Goal: Navigation & Orientation: Find specific page/section

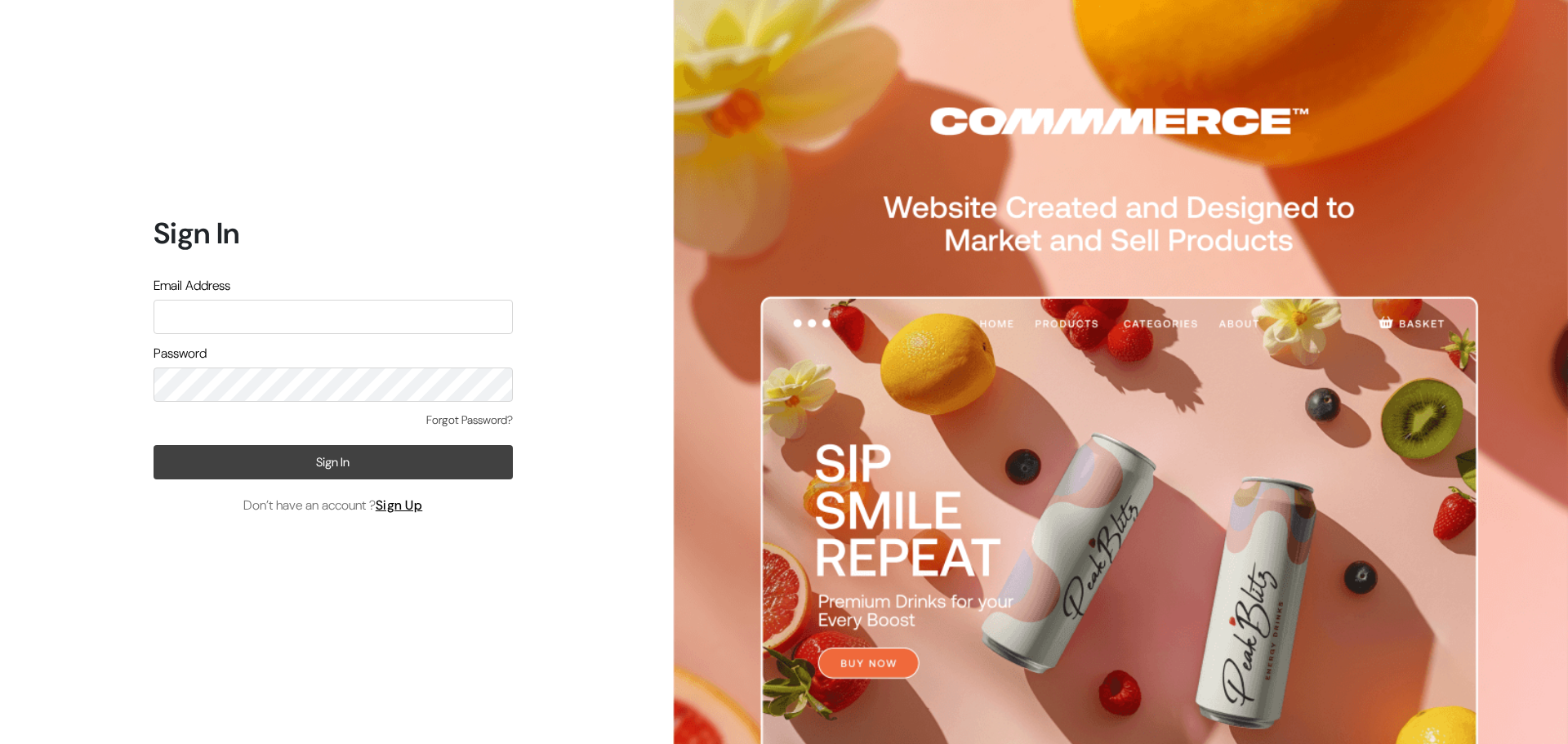
type input "info@gloriace.in"
click at [333, 454] on button "Sign In" at bounding box center [333, 462] width 359 height 35
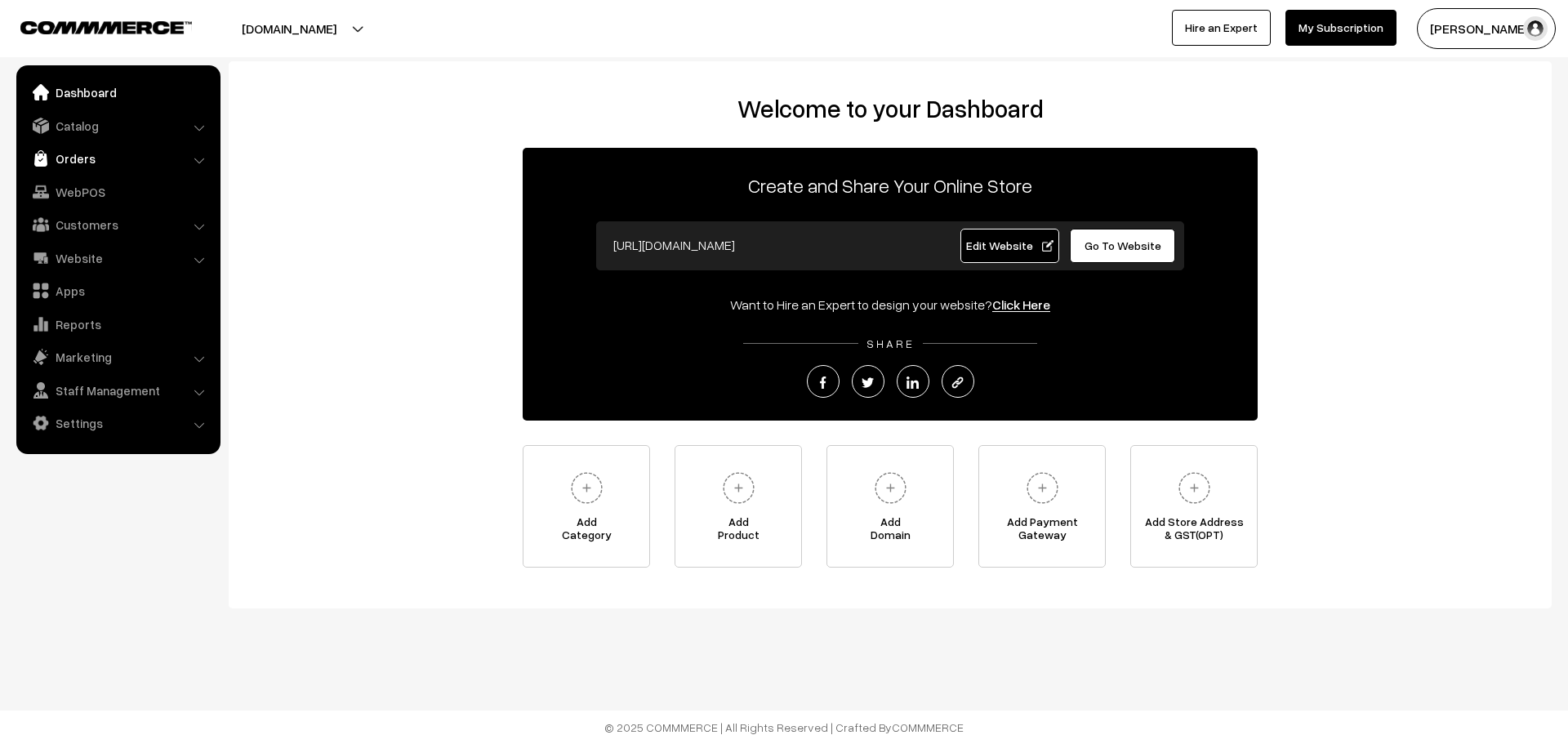
click at [111, 160] on link "Orders" at bounding box center [117, 158] width 195 height 29
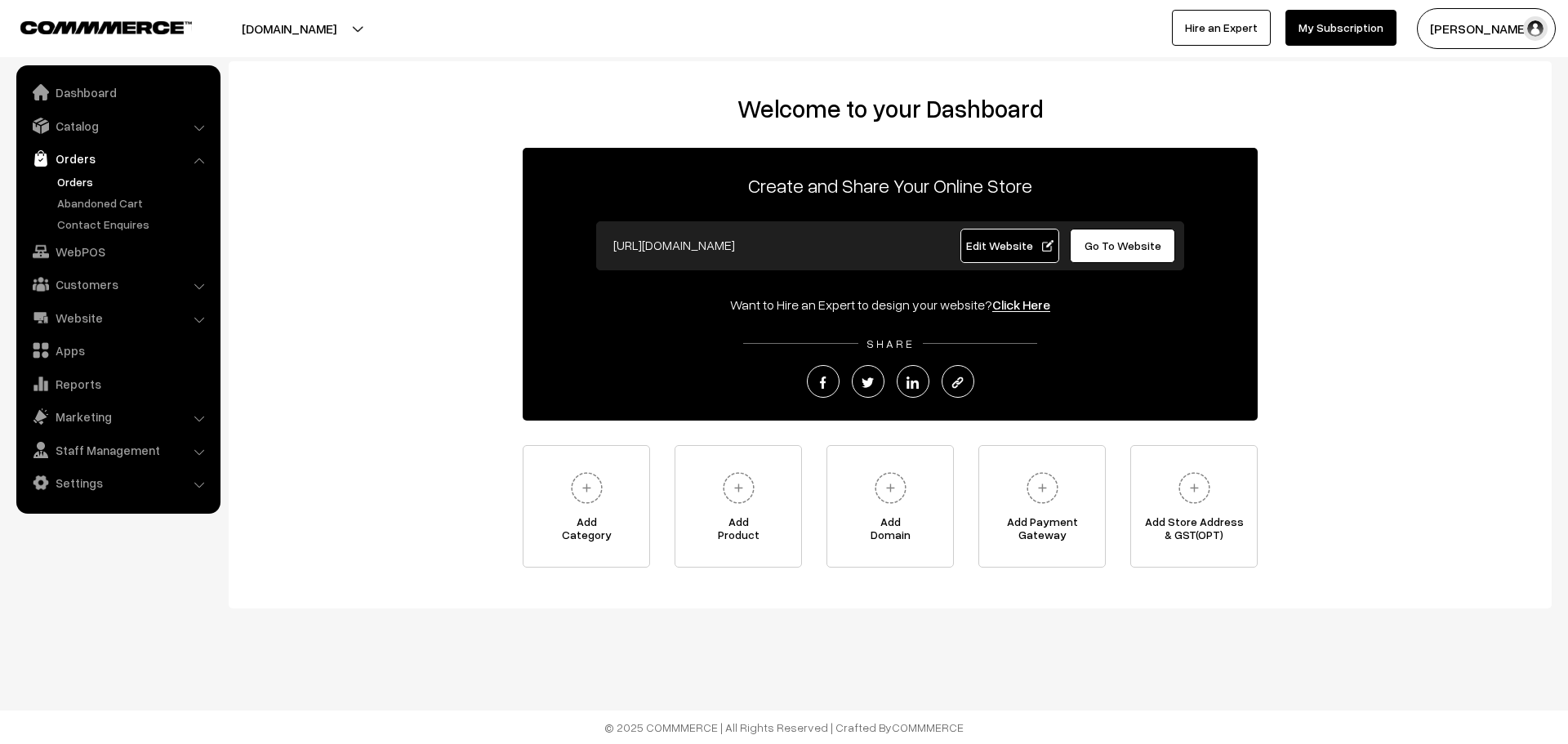
click at [106, 176] on link "Orders" at bounding box center [134, 181] width 162 height 17
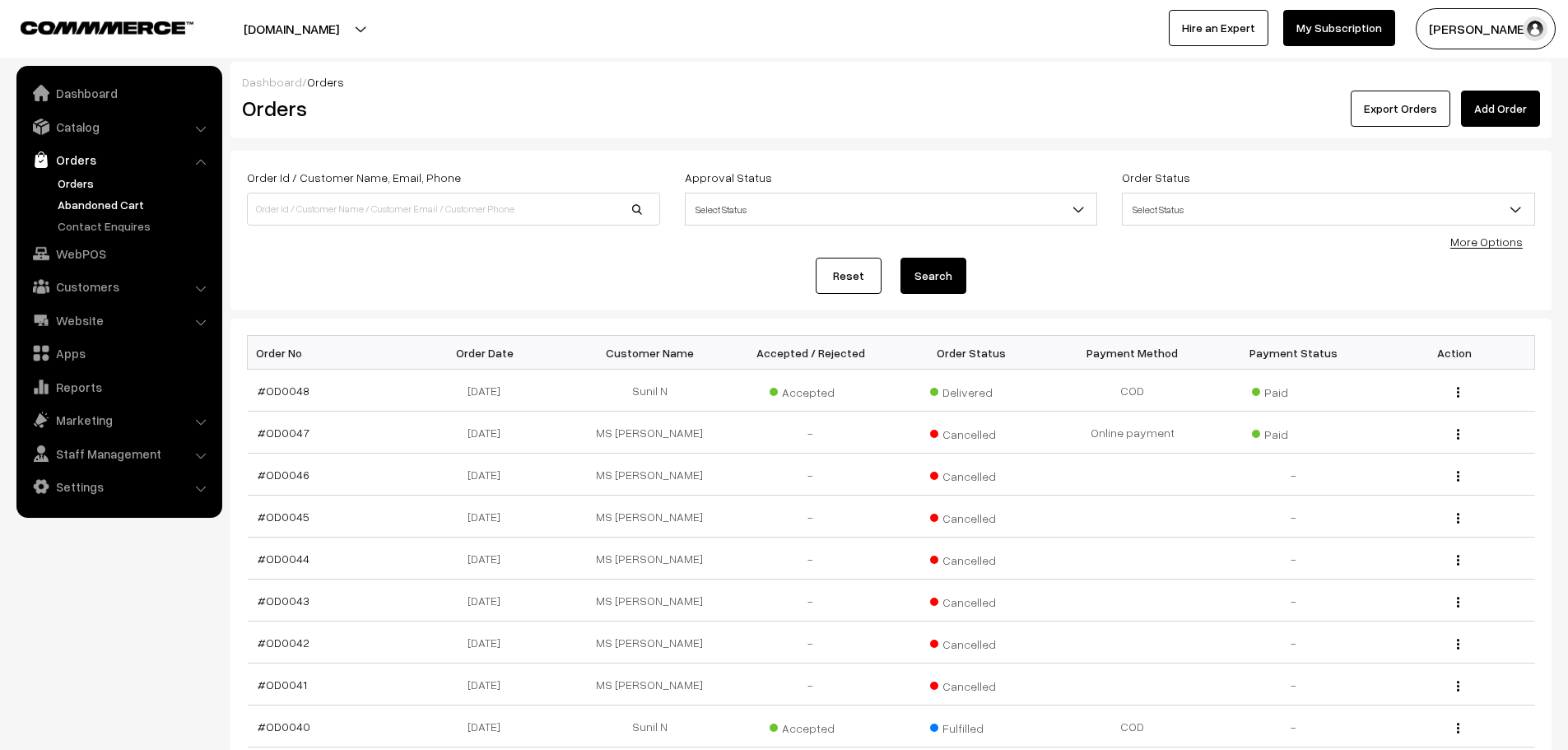
click at [114, 213] on link "Abandoned Cart" at bounding box center [135, 204] width 163 height 17
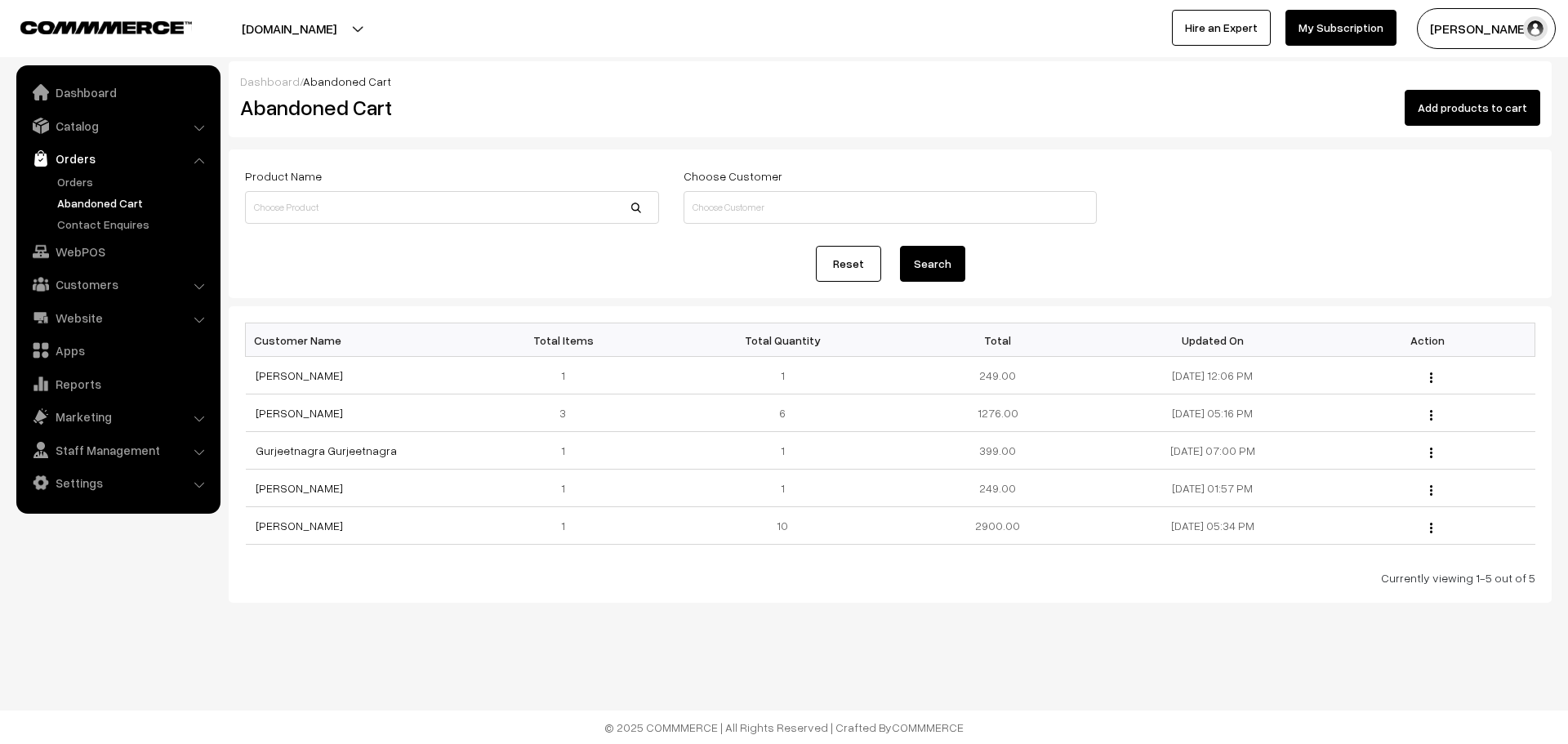
click at [299, 594] on div "Bulk Options Add Product Bulk Options Customer Name Total Items Total Quantity …" at bounding box center [890, 455] width 1323 height 297
click at [303, 377] on link "[PERSON_NAME]" at bounding box center [299, 375] width 87 height 14
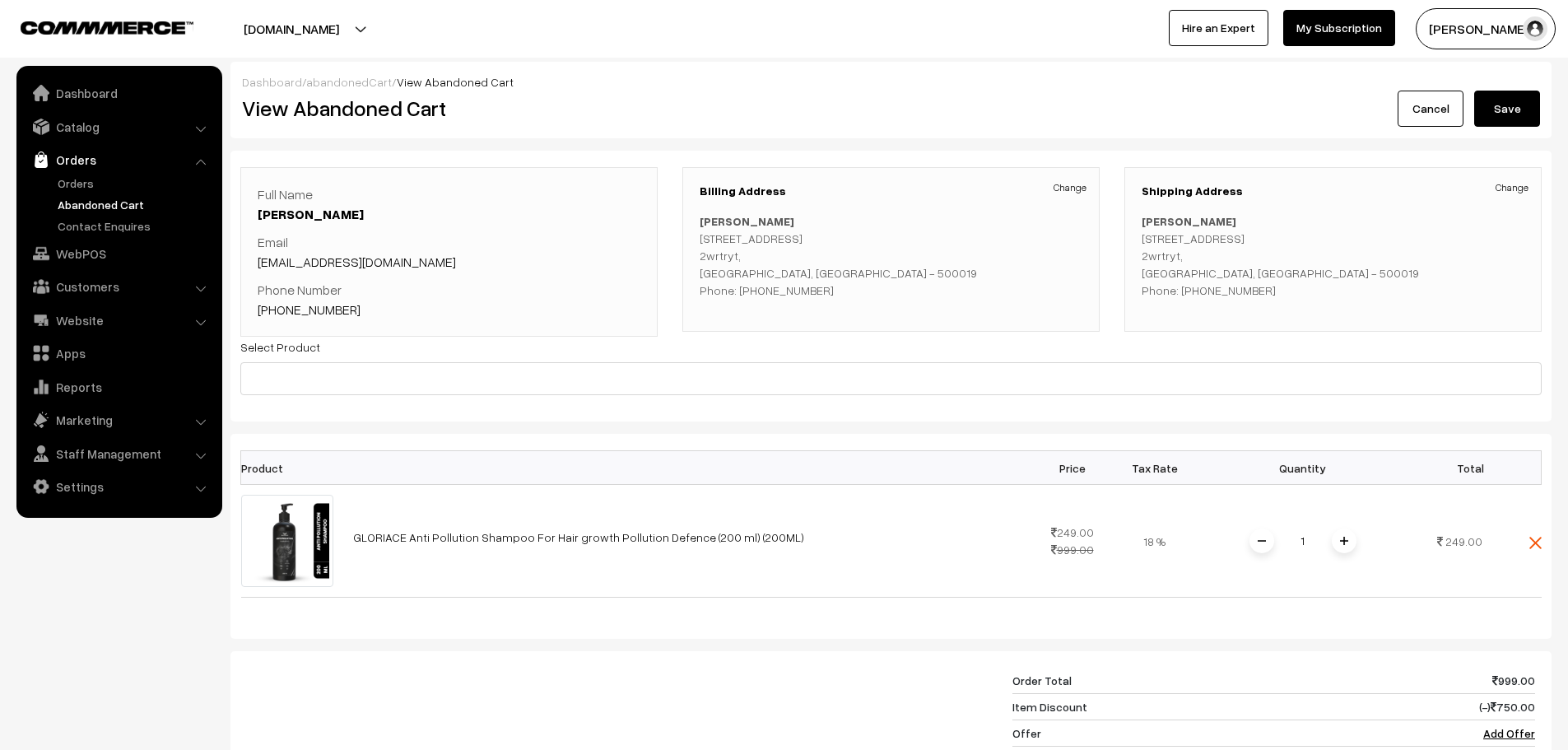
click at [792, 288] on p "terry hadward 12, 23546 Hyderabad 2wrtryt, Telangana, India - 500019 Phone: +91…" at bounding box center [891, 256] width 383 height 86
copy p "6281624818"
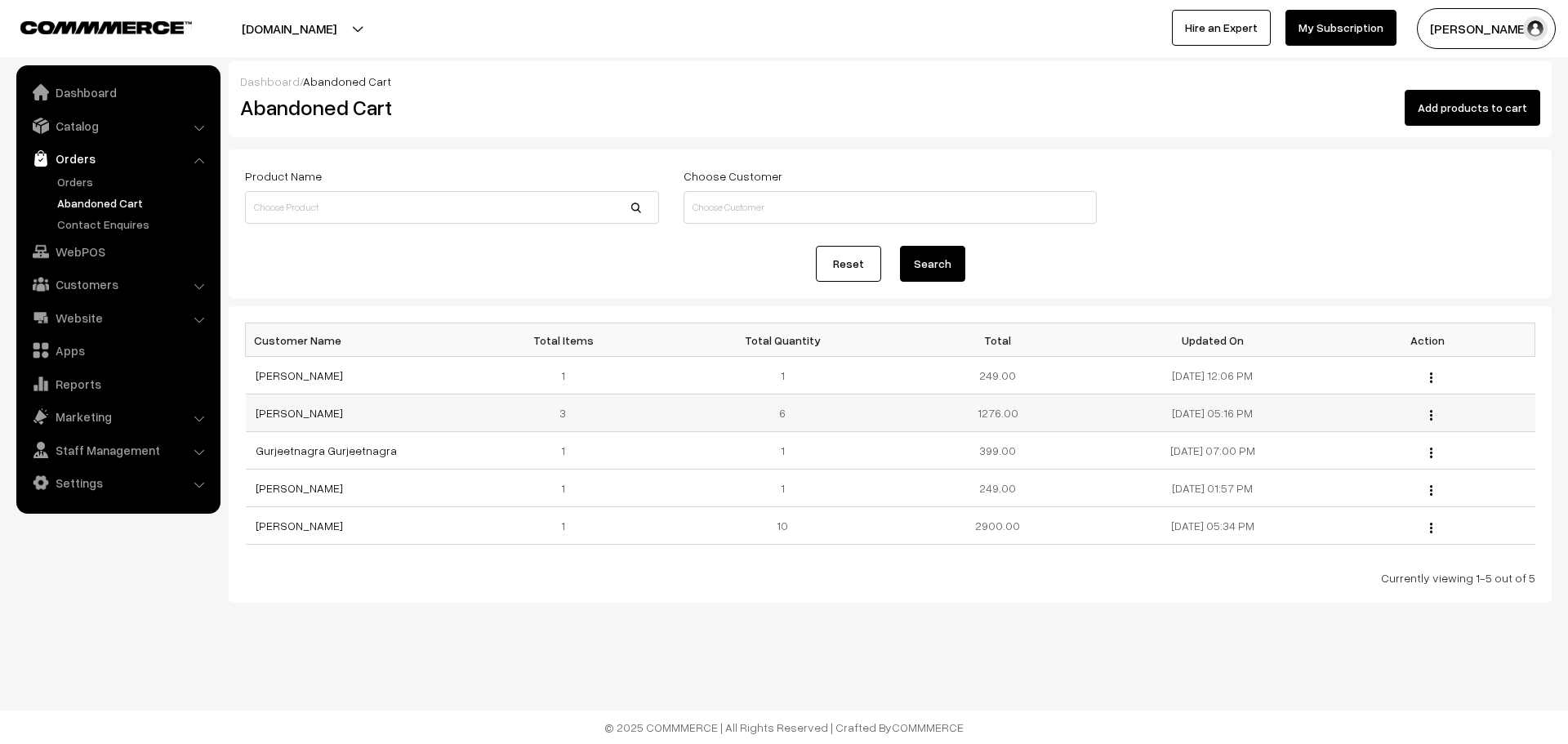
click at [323, 405] on td "RAM SINGH" at bounding box center [353, 413] width 215 height 37
click at [101, 407] on link "Marketing" at bounding box center [117, 417] width 195 height 29
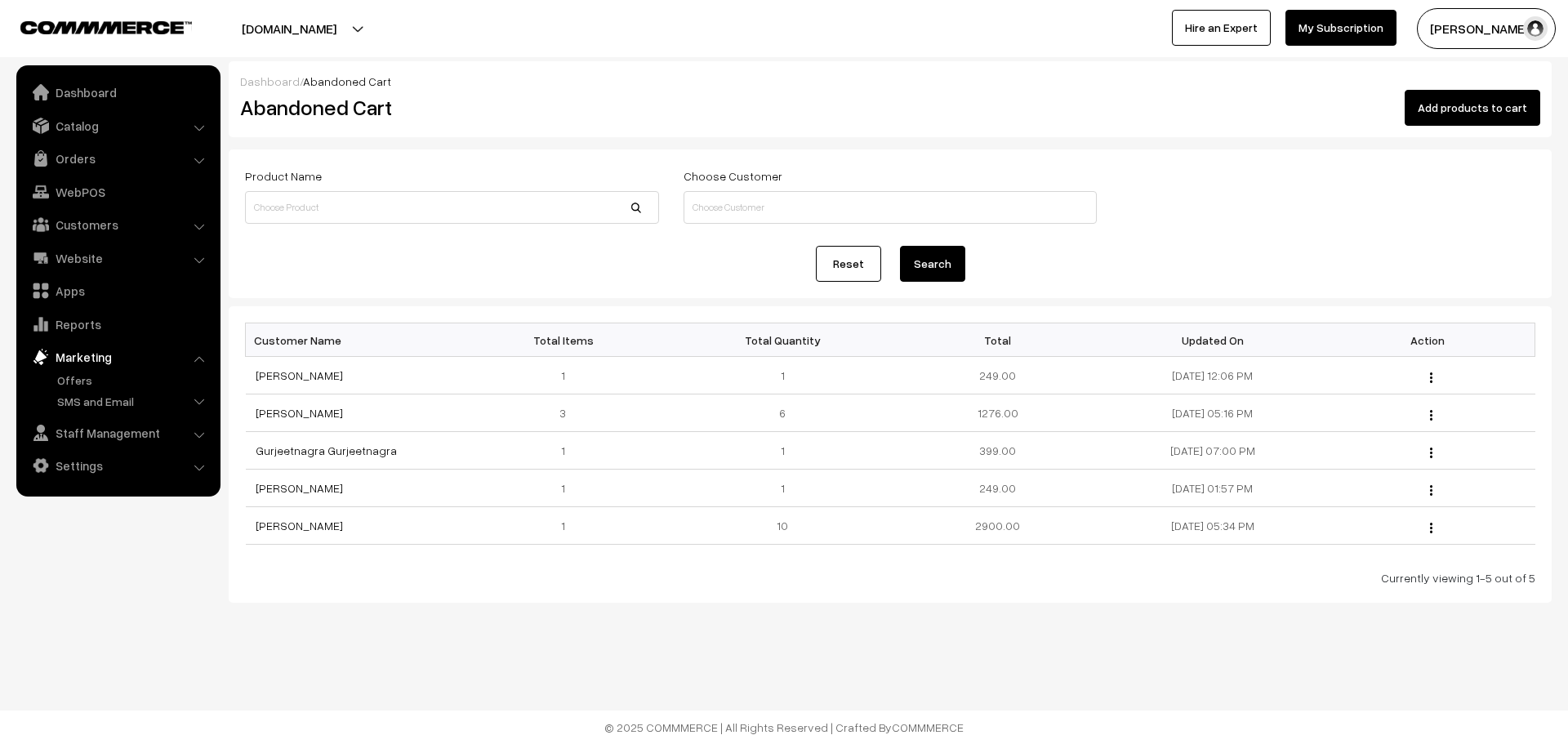
click at [116, 366] on link "Marketing" at bounding box center [117, 357] width 195 height 29
click at [95, 364] on link "Marketing" at bounding box center [117, 357] width 195 height 29
click at [73, 381] on ul "Offers" at bounding box center [118, 393] width 196 height 43
click at [73, 381] on link "Offers" at bounding box center [134, 380] width 162 height 17
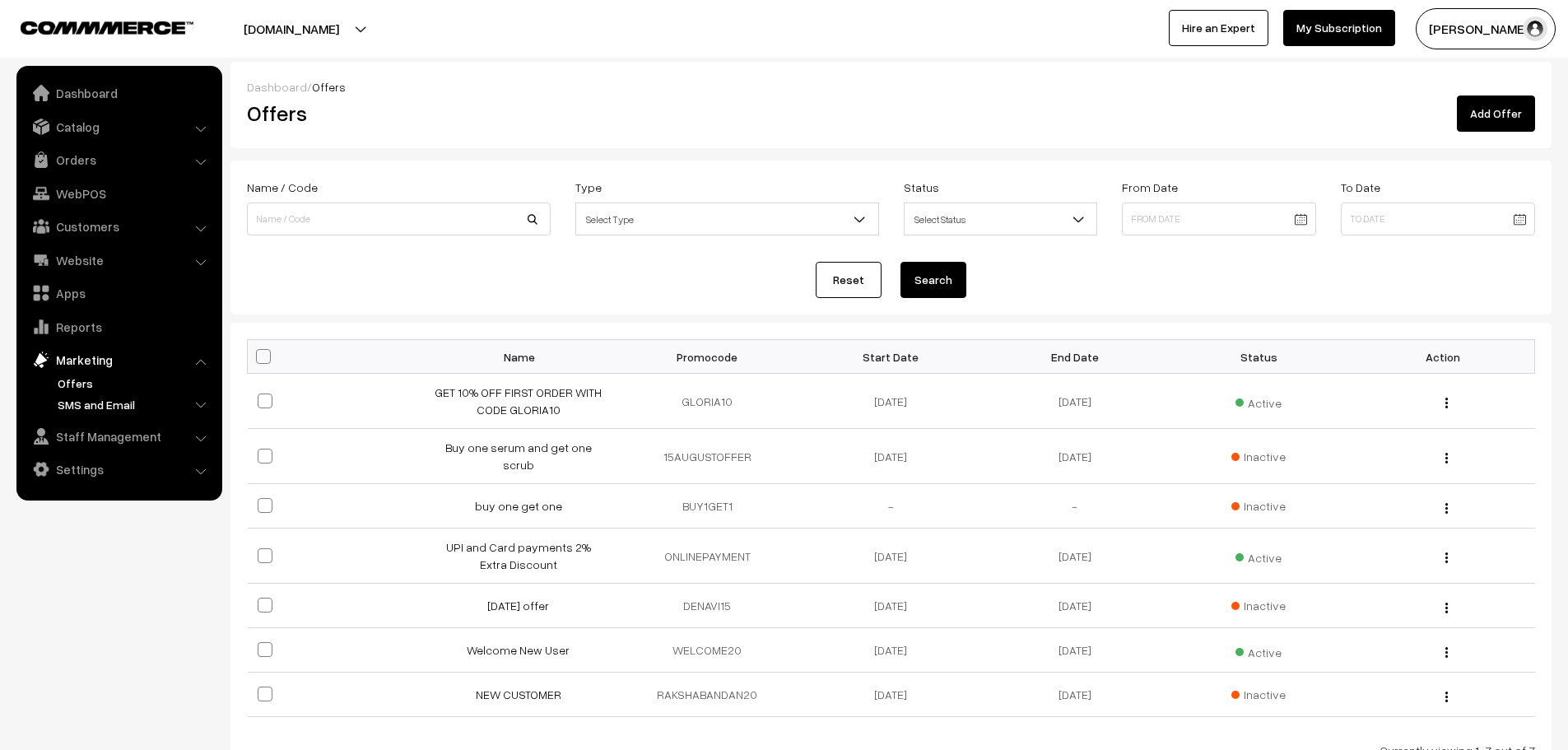
click at [112, 404] on link "SMS and Email" at bounding box center [135, 404] width 163 height 17
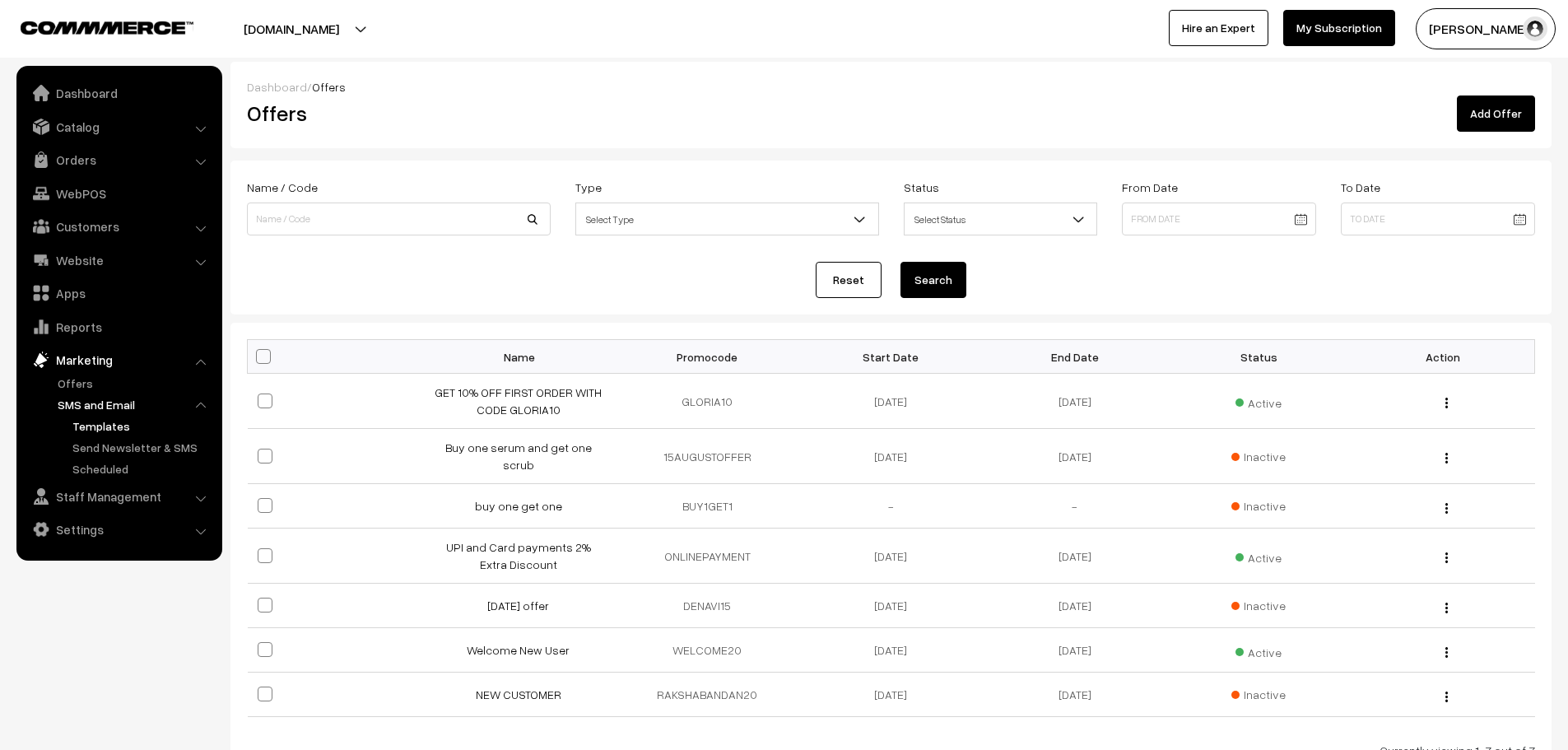
click at [117, 426] on link "Templates" at bounding box center [143, 425] width 148 height 17
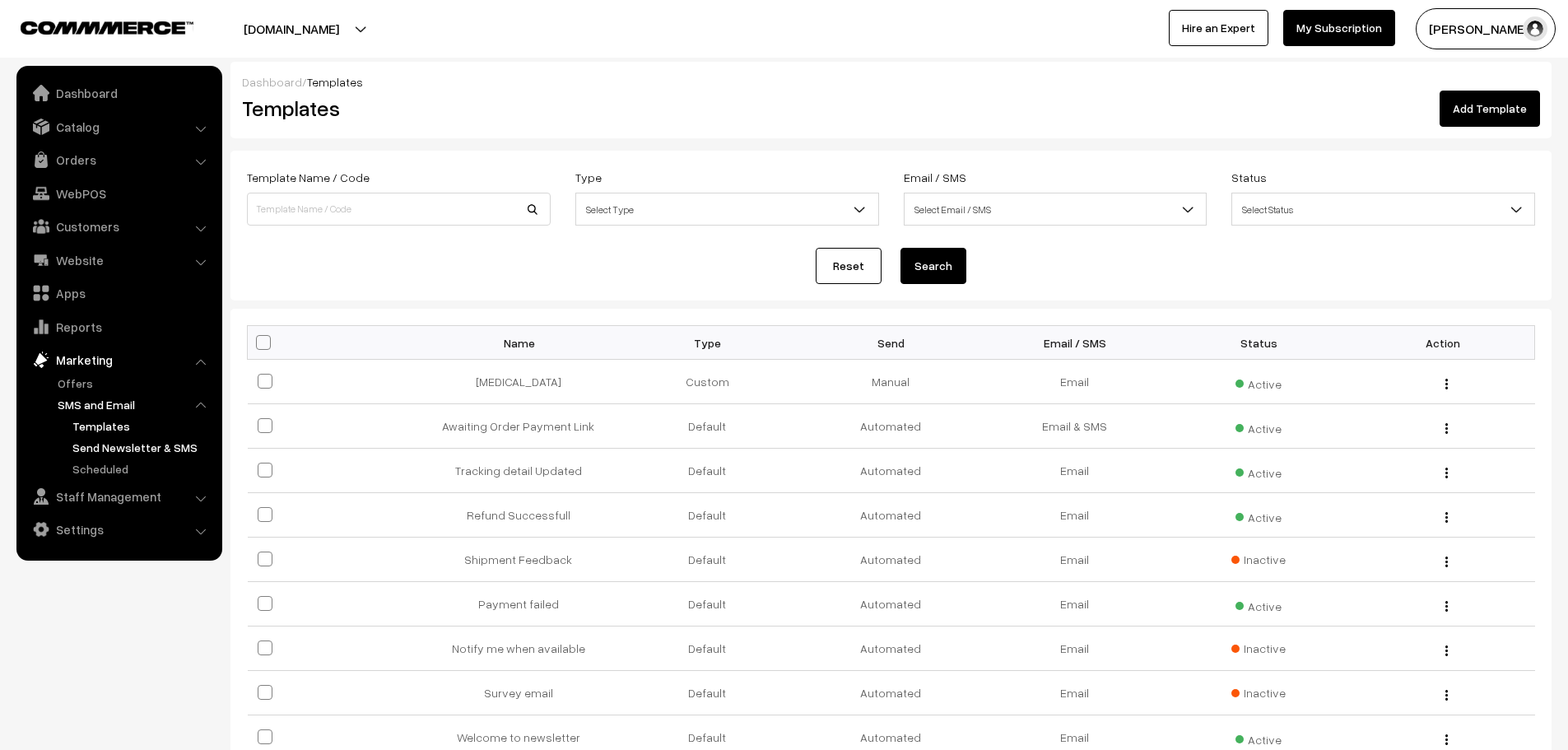
click at [121, 454] on link "Send Newsletter & SMS" at bounding box center [143, 447] width 148 height 17
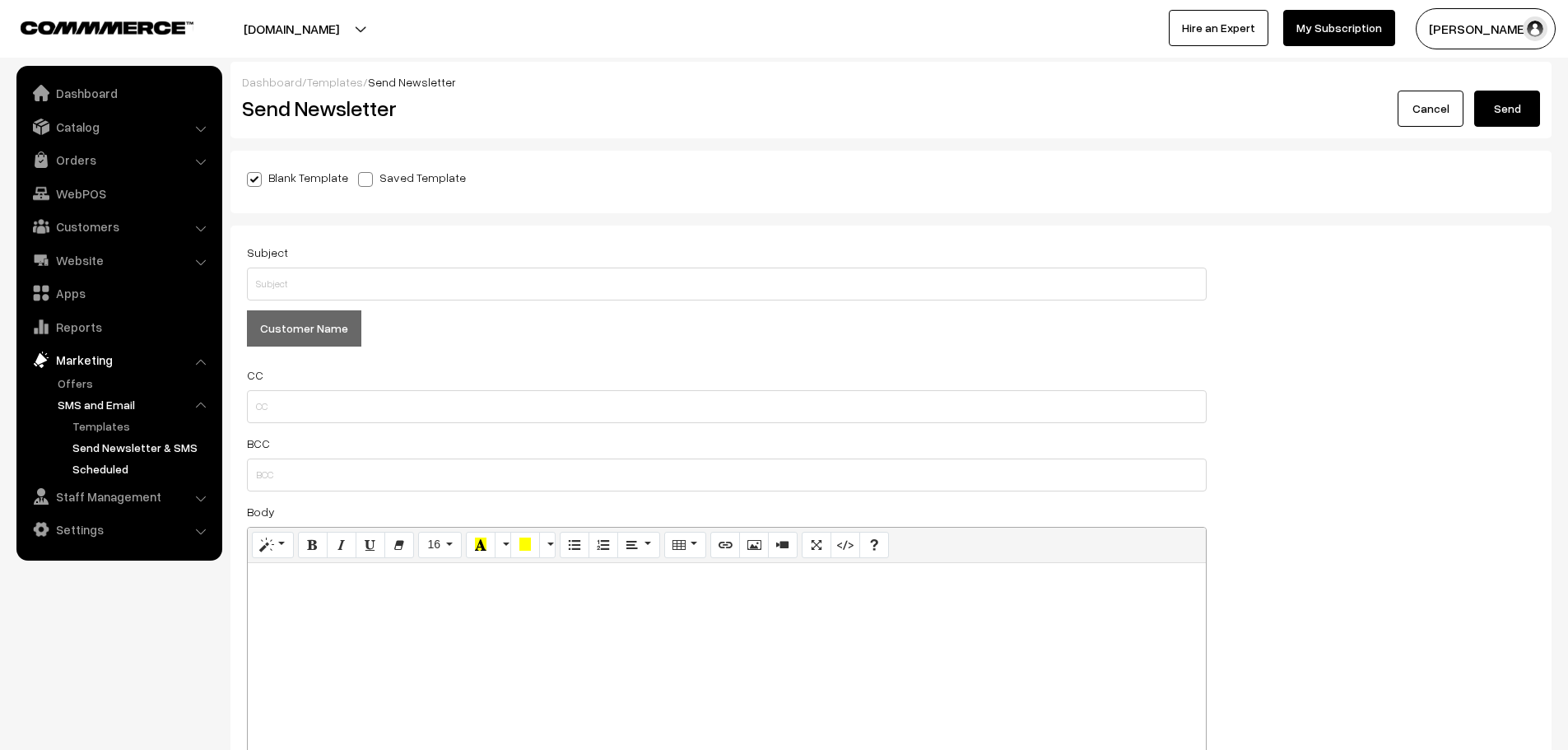
click at [123, 468] on link "Scheduled" at bounding box center [143, 469] width 148 height 17
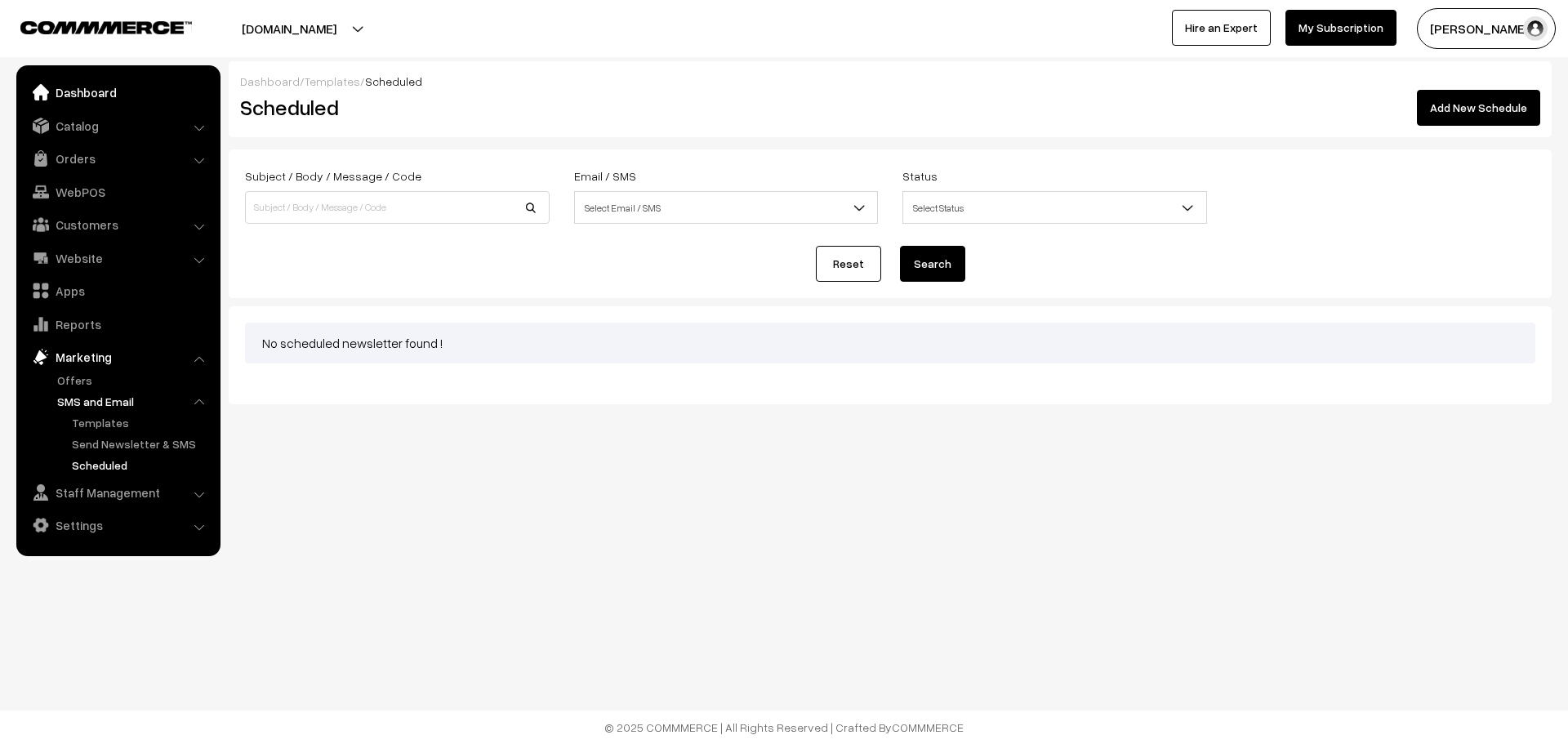
click at [95, 92] on link "Dashboard" at bounding box center [117, 92] width 195 height 29
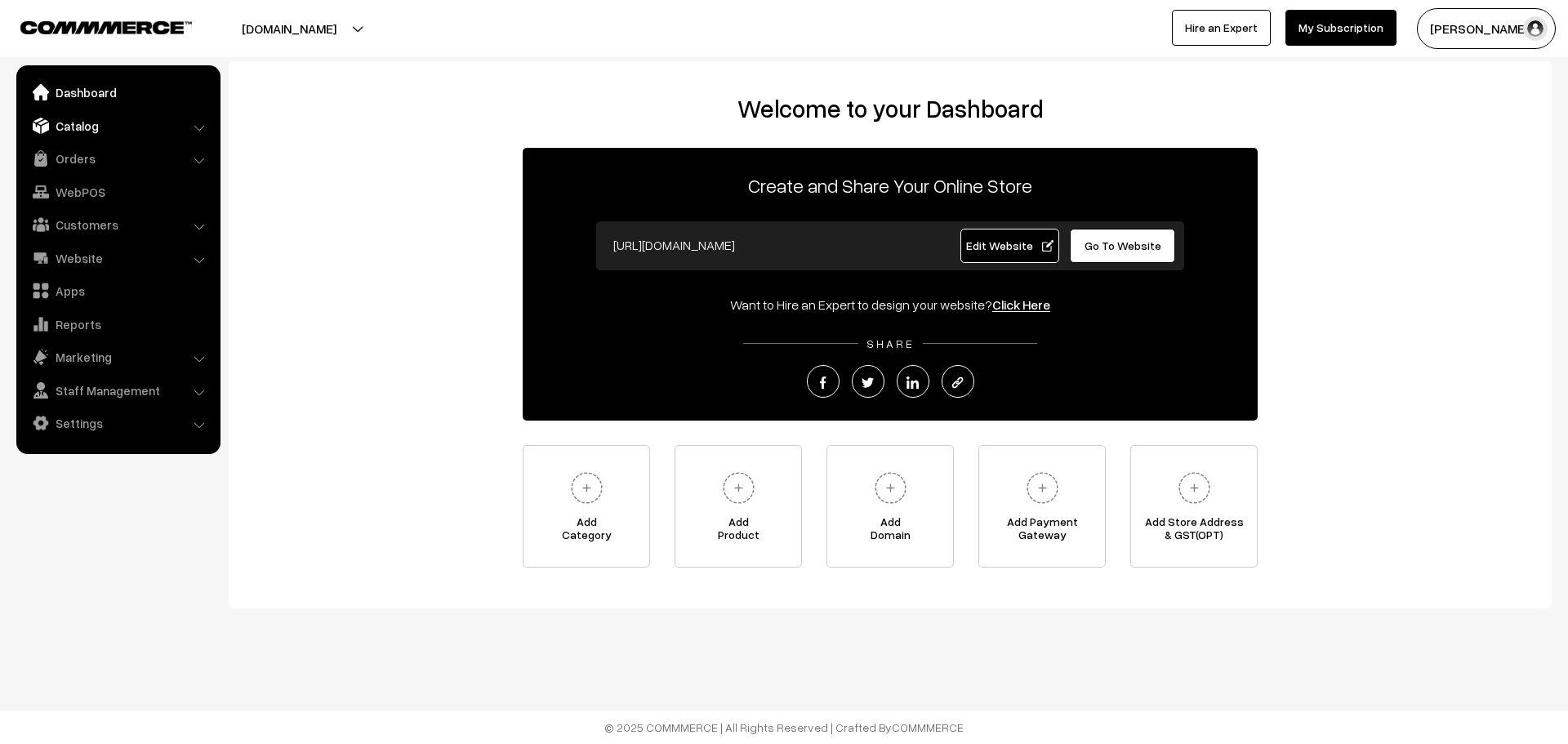
click at [95, 118] on link "Catalog" at bounding box center [117, 126] width 195 height 29
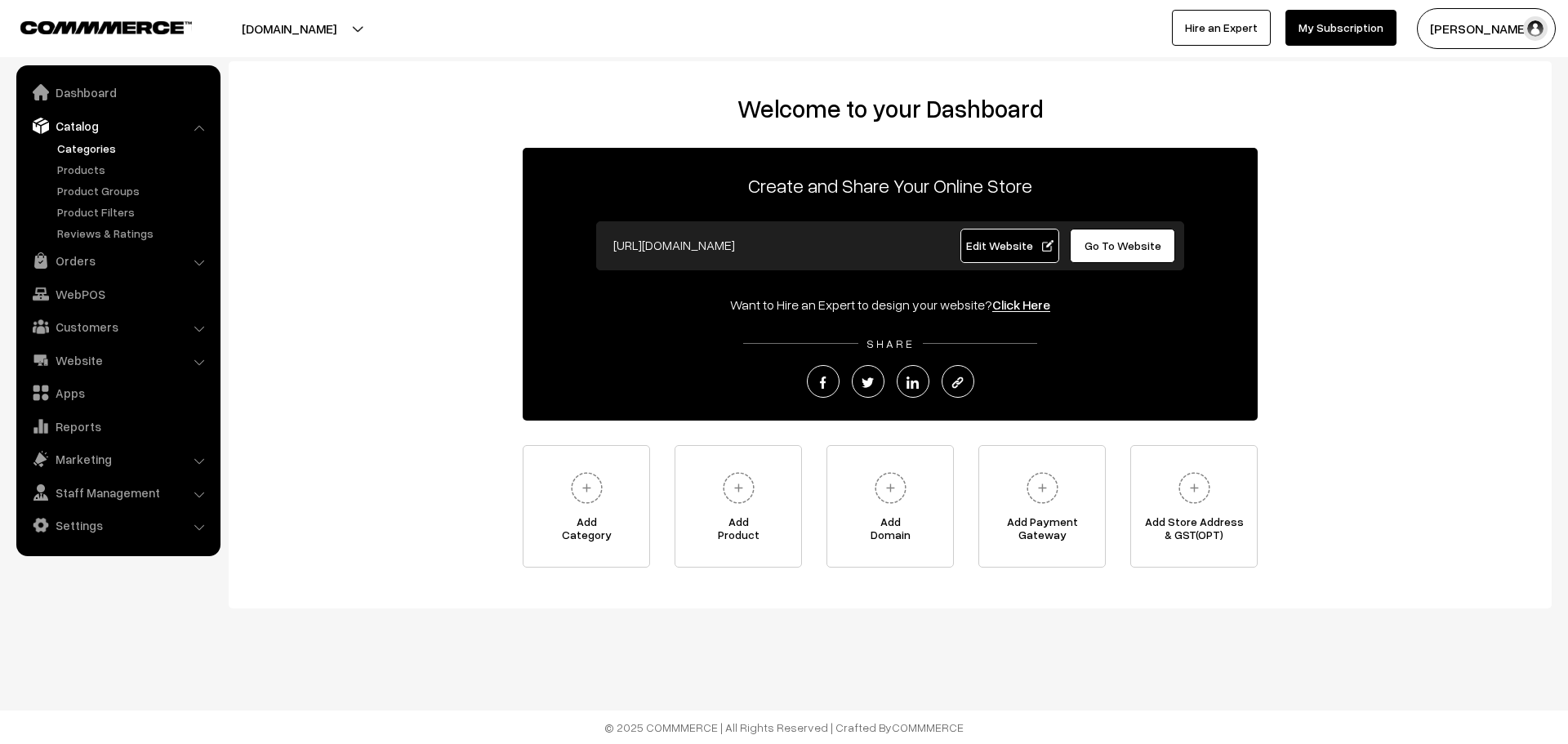
click at [95, 148] on link "Categories" at bounding box center [134, 148] width 162 height 17
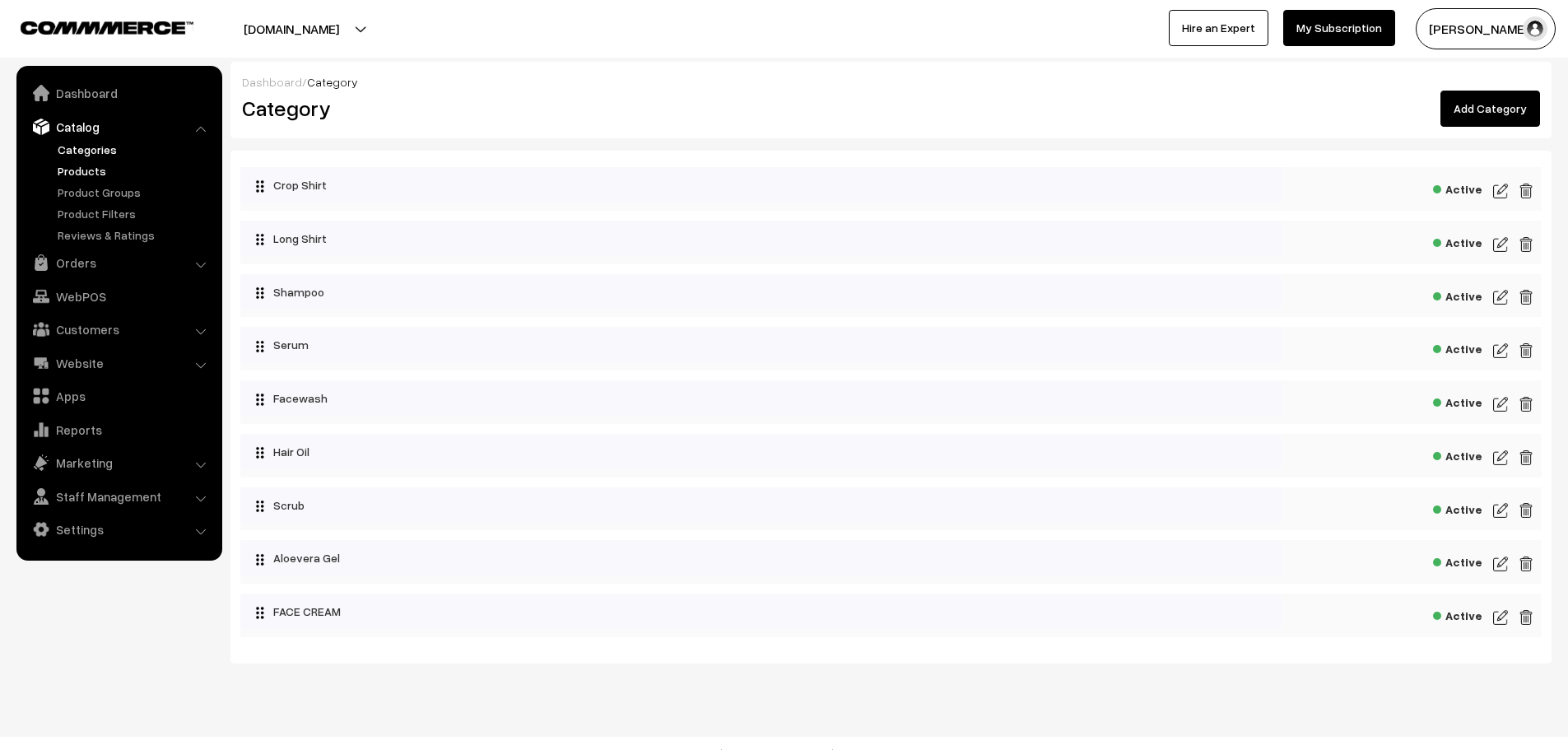
click at [96, 172] on link "Products" at bounding box center [135, 171] width 163 height 17
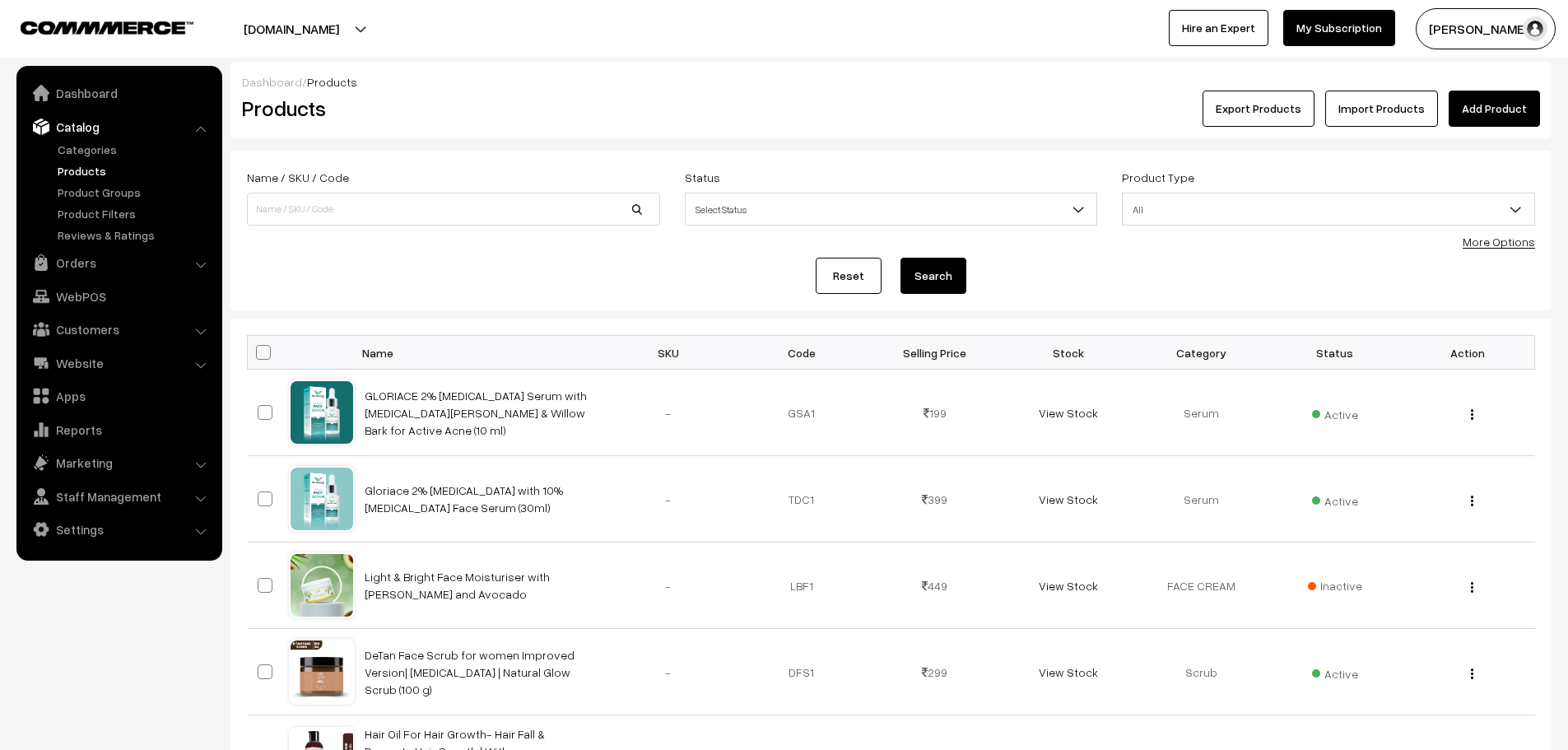
click at [99, 198] on link "Product Groups" at bounding box center [135, 192] width 163 height 17
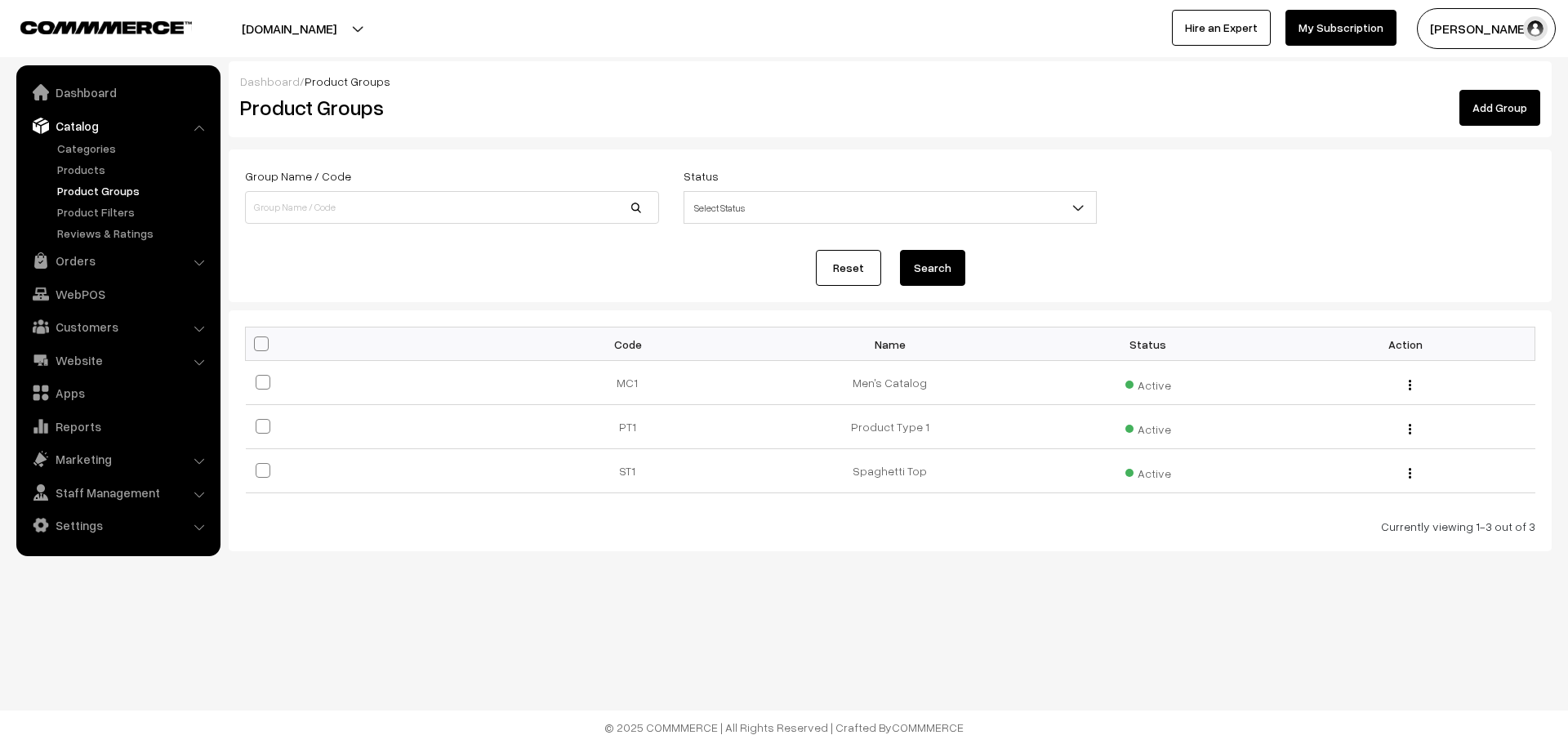
click at [100, 215] on link "Product Filters" at bounding box center [134, 212] width 162 height 17
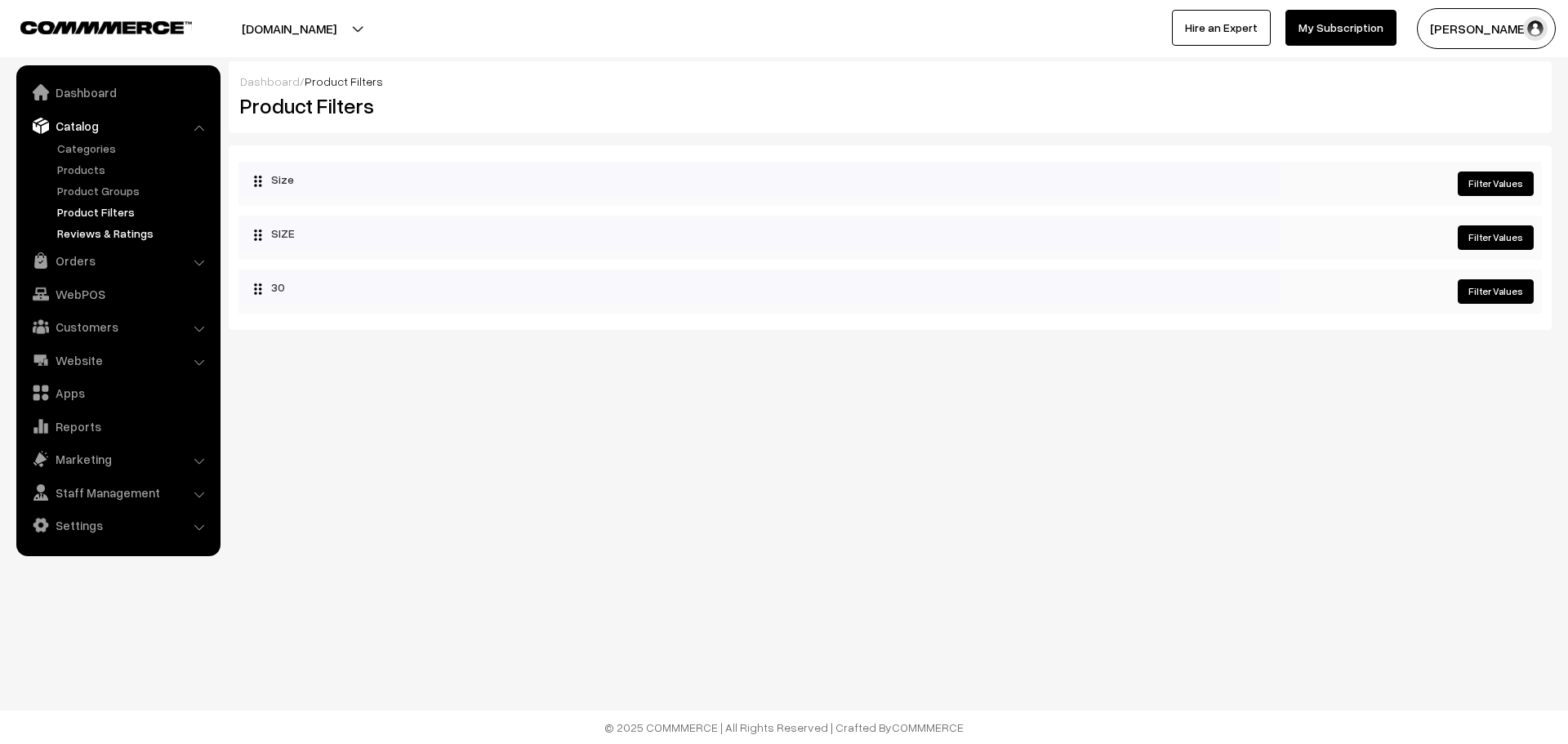
click at [105, 230] on link "Reviews & Ratings" at bounding box center [134, 233] width 162 height 17
